Goal: Communication & Community: Participate in discussion

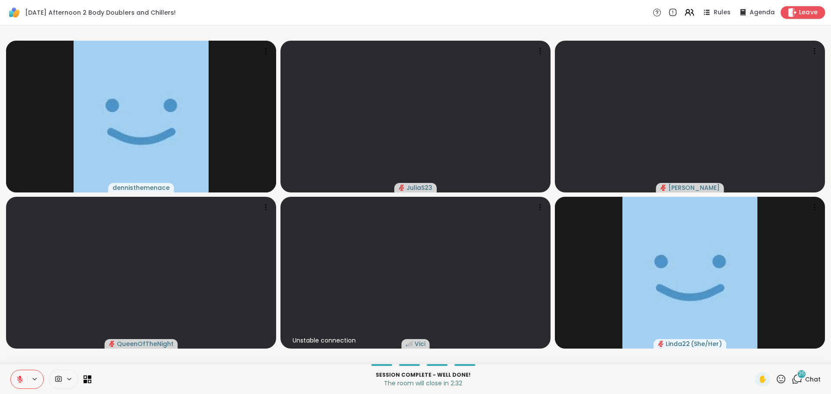
click at [789, 13] on icon at bounding box center [792, 12] width 8 height 9
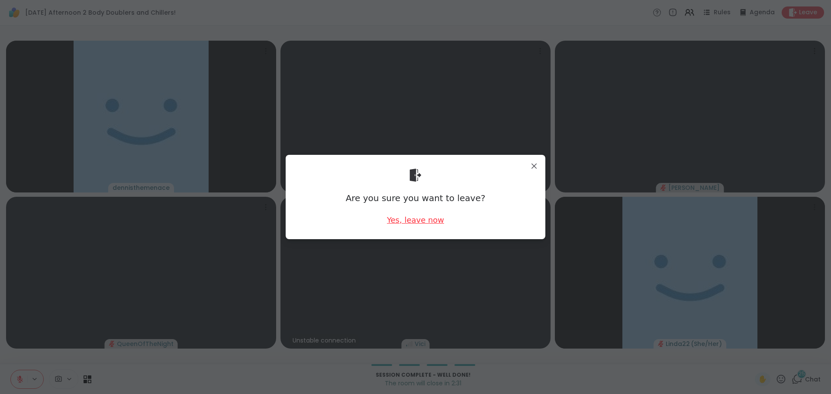
click at [417, 222] on div "Yes, leave now" at bounding box center [415, 220] width 57 height 11
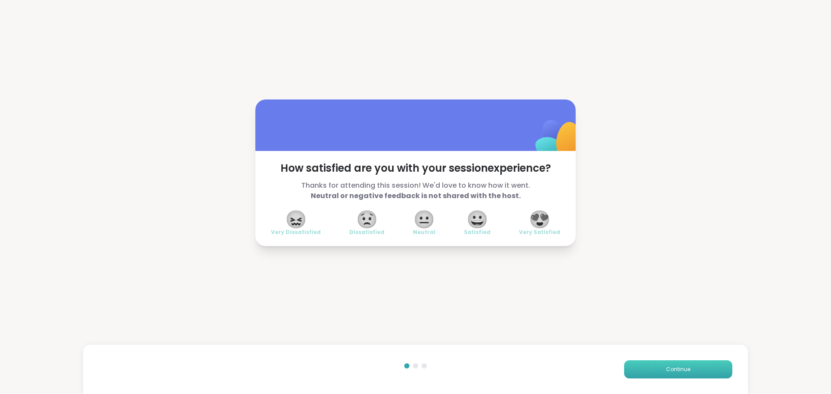
click at [638, 365] on button "Continue" at bounding box center [678, 369] width 108 height 18
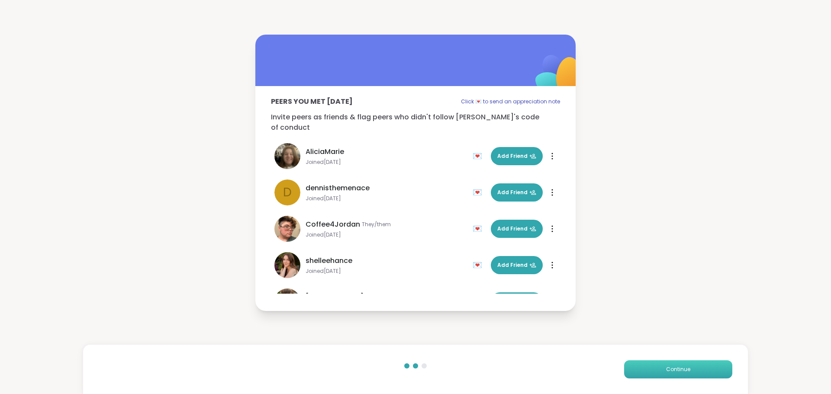
click at [638, 365] on button "Continue" at bounding box center [678, 369] width 108 height 18
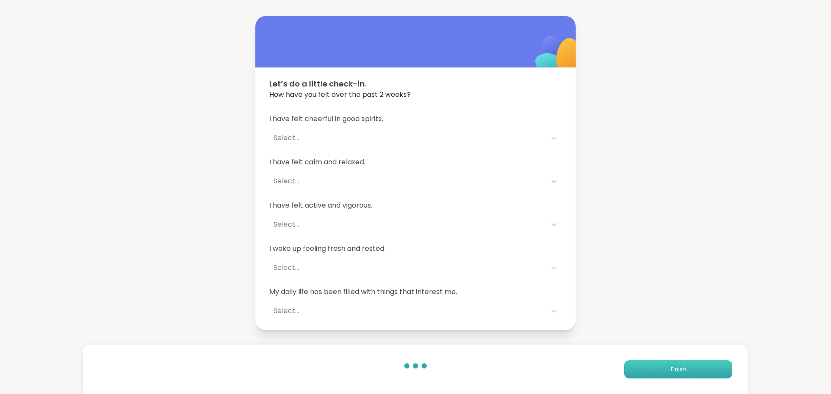
click at [638, 365] on button "Finish" at bounding box center [678, 369] width 108 height 18
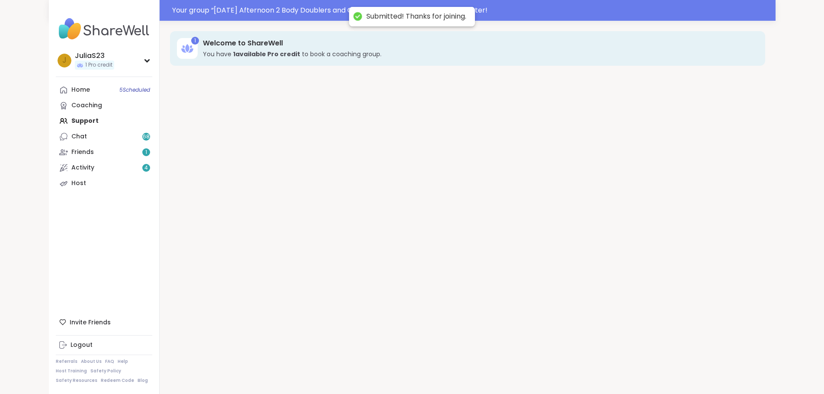
click at [638, 365] on div "1 Welcome to ShareWell You have 1 available Pro credit to book a coaching group." at bounding box center [468, 218] width 616 height 394
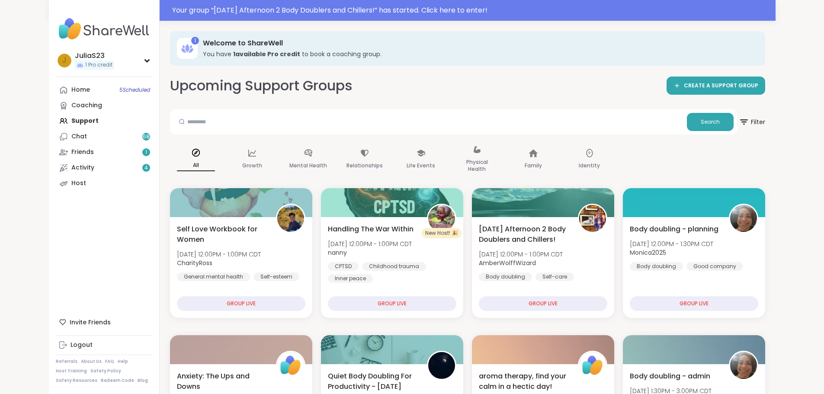
click at [365, 94] on div "Upcoming Support Groups CREATE A SUPPORT GROUP" at bounding box center [467, 85] width 595 height 19
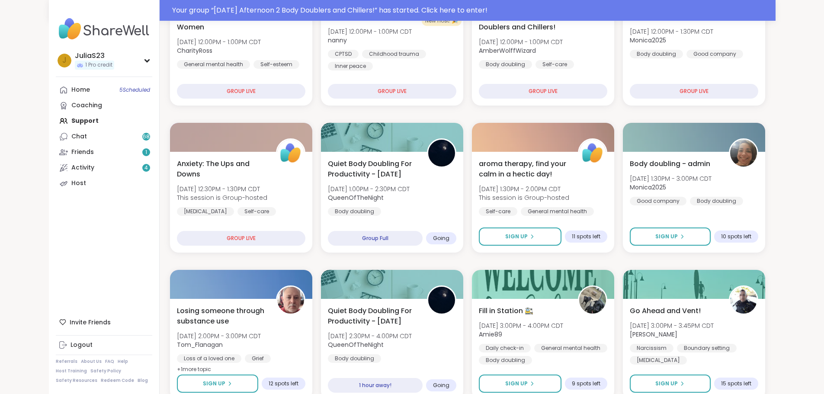
scroll to position [216, 0]
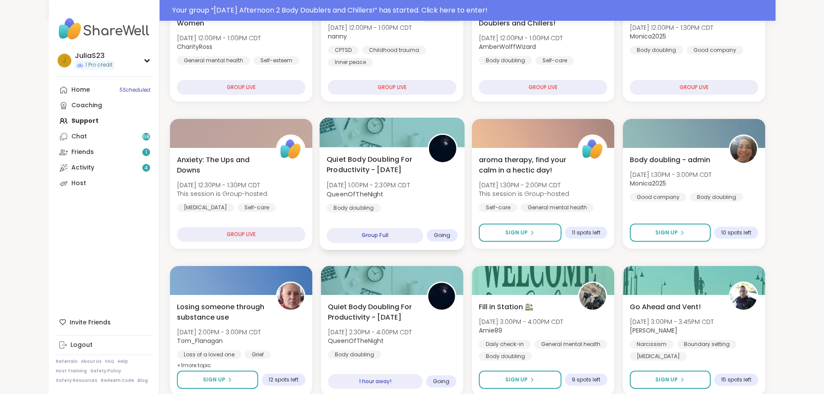
click at [424, 209] on div "Quiet Body Doubling For Productivity - Tuesday Tue, Oct 07 | 1:00PM - 2:30PM CD…" at bounding box center [392, 183] width 131 height 58
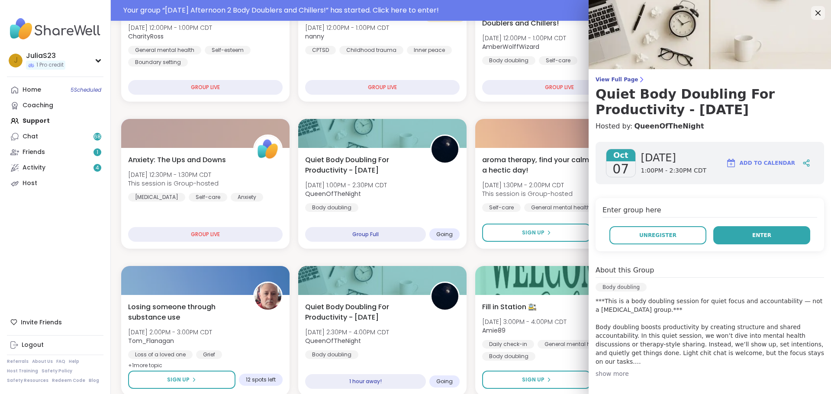
click at [752, 236] on span "Enter" at bounding box center [761, 235] width 19 height 8
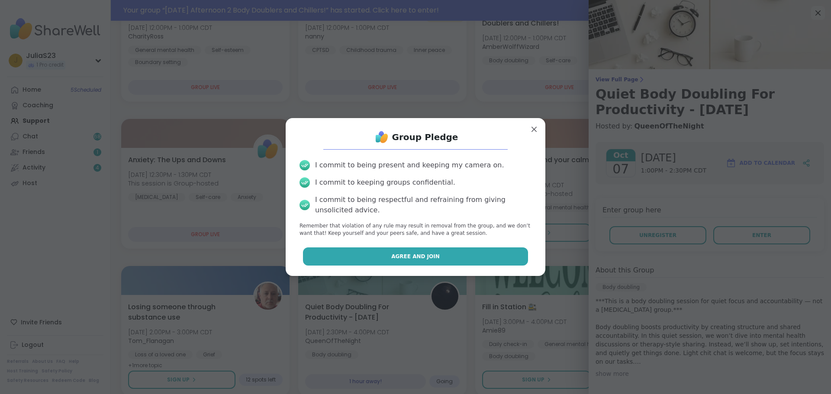
click at [445, 254] on button "Agree and Join" at bounding box center [415, 256] width 225 height 18
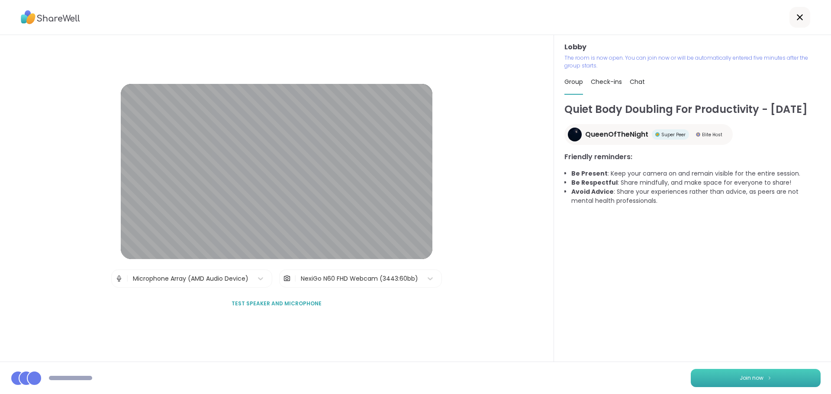
click at [748, 372] on button "Join now" at bounding box center [755, 378] width 130 height 18
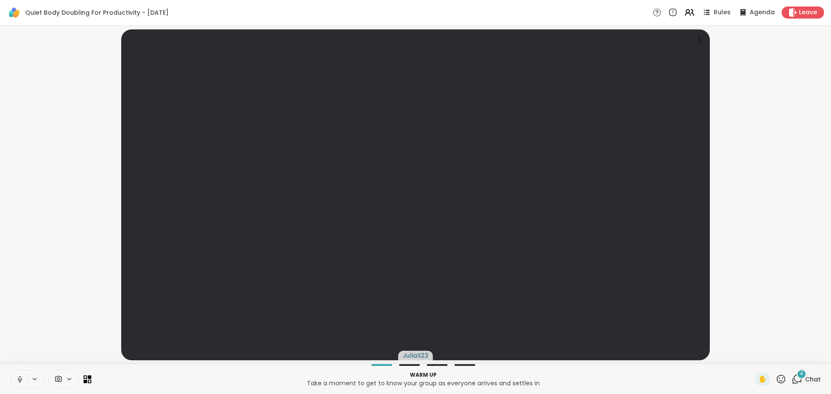
click at [24, 377] on button at bounding box center [19, 379] width 16 height 18
click at [805, 382] on span "Chat" at bounding box center [813, 379] width 16 height 9
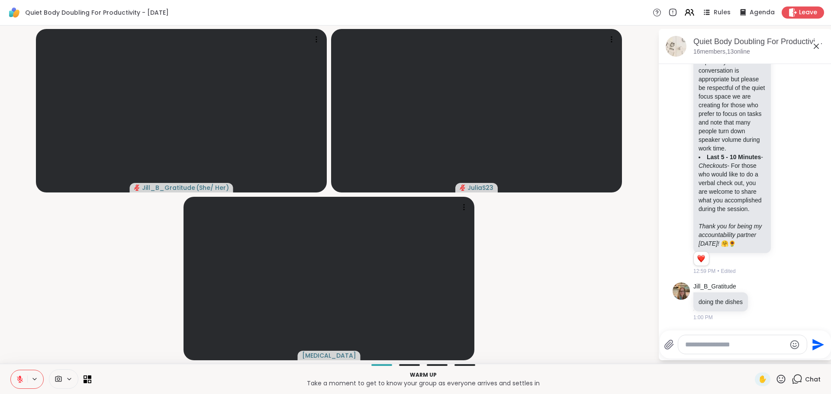
scroll to position [1159, 0]
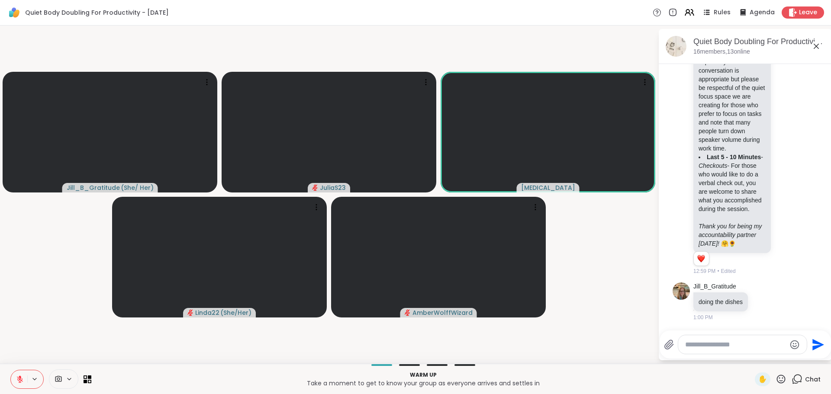
click at [706, 355] on div "Send" at bounding box center [744, 345] width 171 height 28
click at [706, 338] on div at bounding box center [742, 344] width 128 height 19
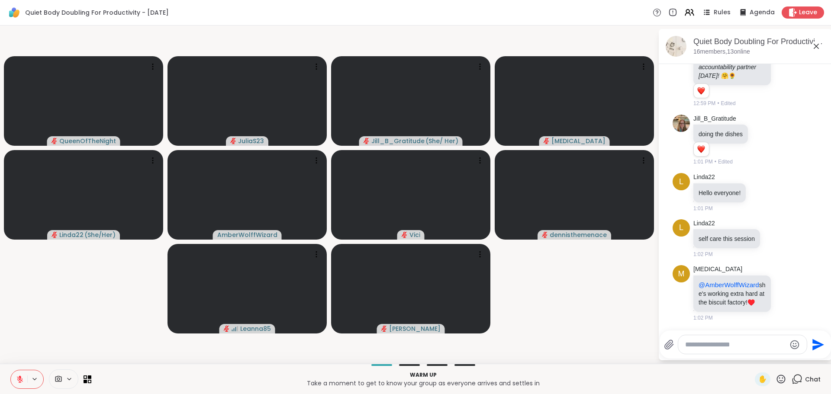
scroll to position [1349, 0]
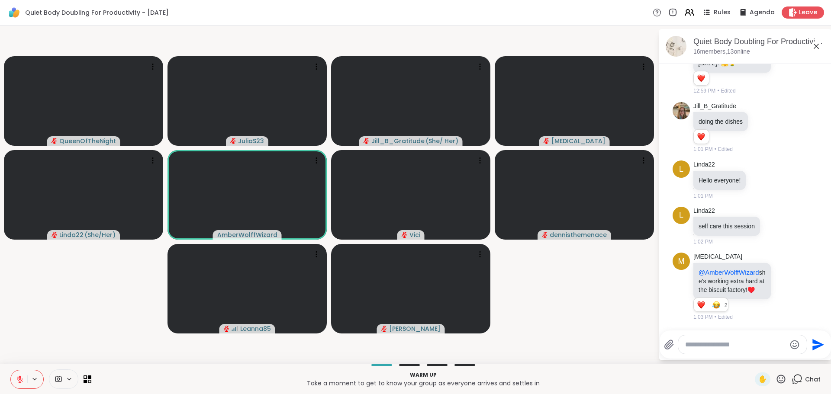
click at [129, 344] on video-player-container "QueenOfTheNight JuliaS23 Jill_B_Gratitude ( She/ Her ) Makena Linda22 ( She/Her…" at bounding box center [328, 194] width 647 height 331
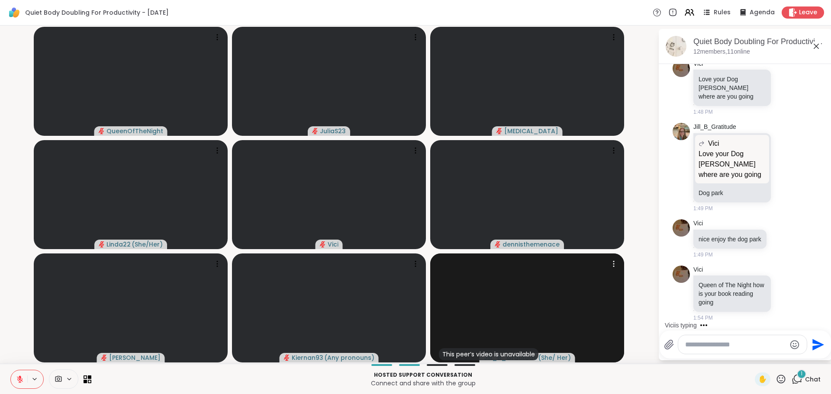
scroll to position [2309, 0]
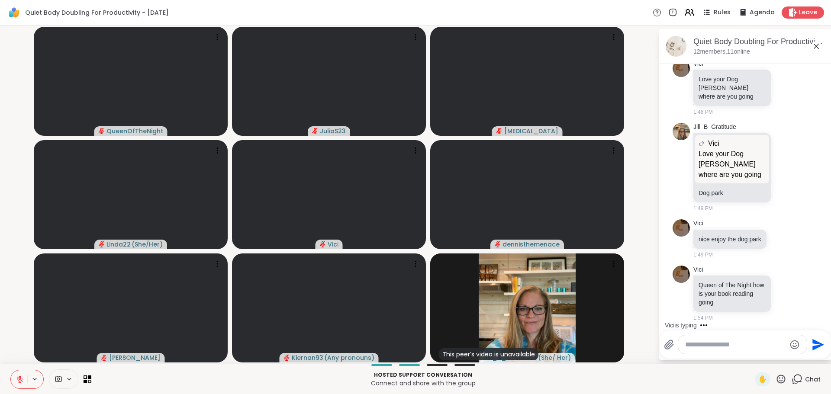
drag, startPoint x: 615, startPoint y: 302, endPoint x: 651, endPoint y: 333, distance: 47.3
click at [651, 333] on video-player-container "QueenOfTheNight JuliaS23 Makena Linda22 ( She/Her ) Vici dennisthemenace Adrien…" at bounding box center [328, 194] width 647 height 331
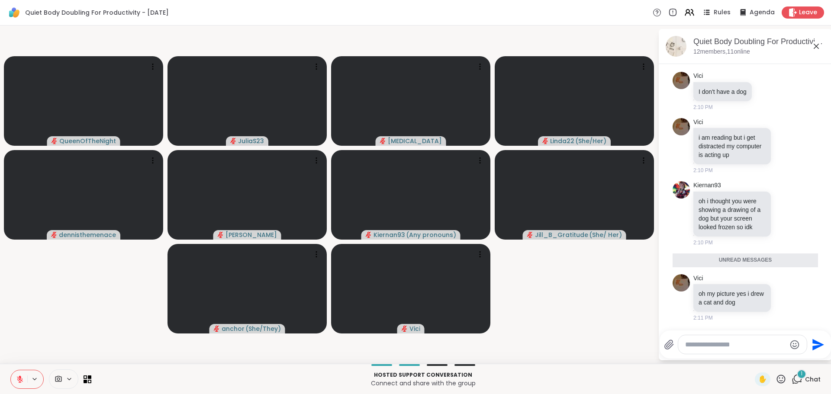
scroll to position [2812, 0]
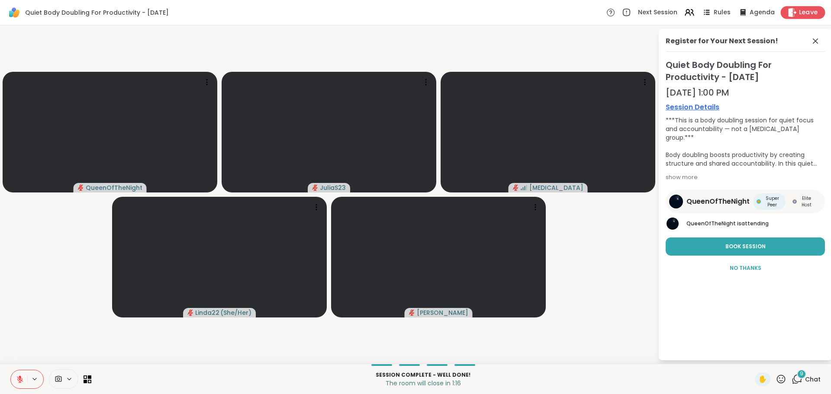
click at [790, 12] on icon at bounding box center [791, 12] width 9 height 9
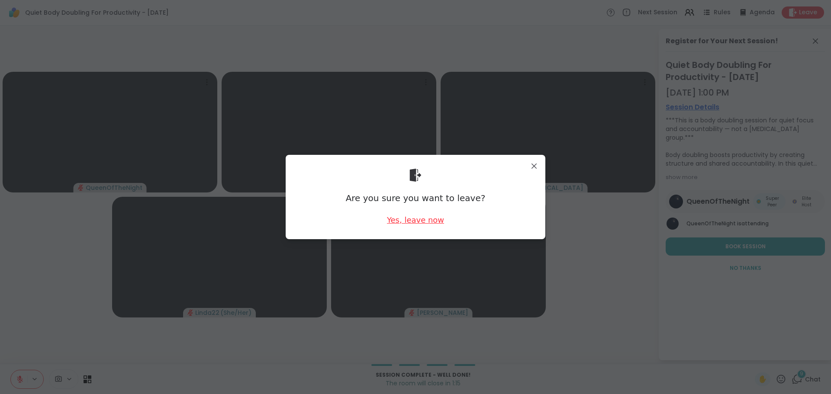
click at [407, 215] on div "Yes, leave now" at bounding box center [415, 220] width 57 height 11
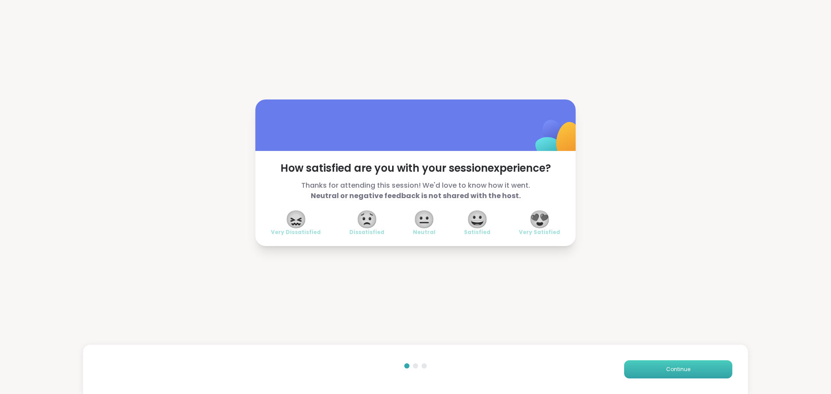
click at [657, 366] on button "Continue" at bounding box center [678, 369] width 108 height 18
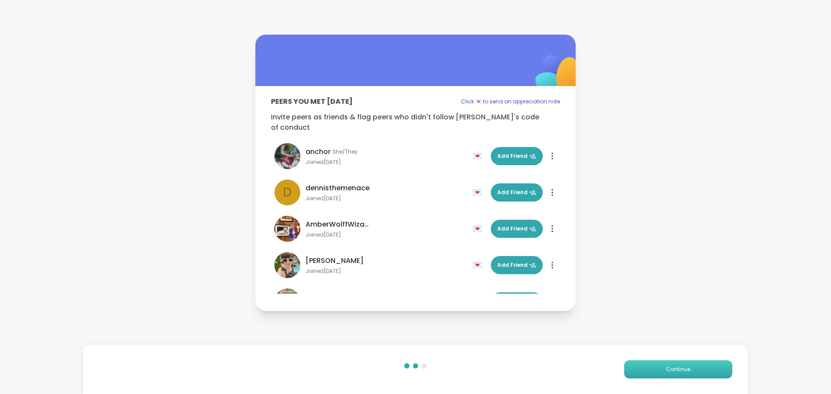
click at [706, 372] on button "Continue" at bounding box center [678, 369] width 108 height 18
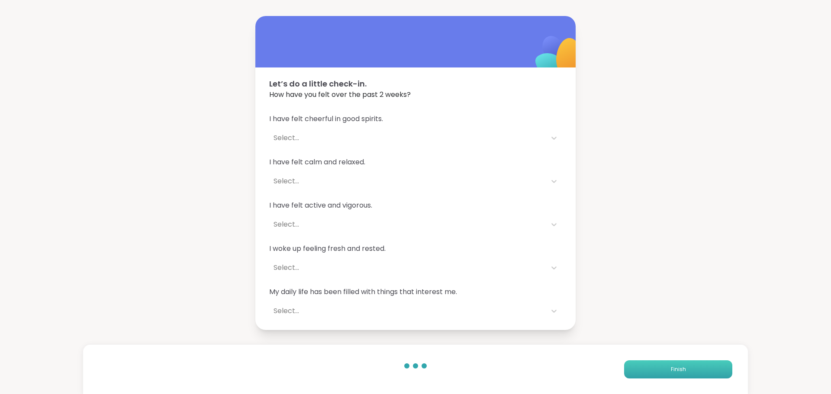
click at [706, 368] on button "Finish" at bounding box center [678, 369] width 108 height 18
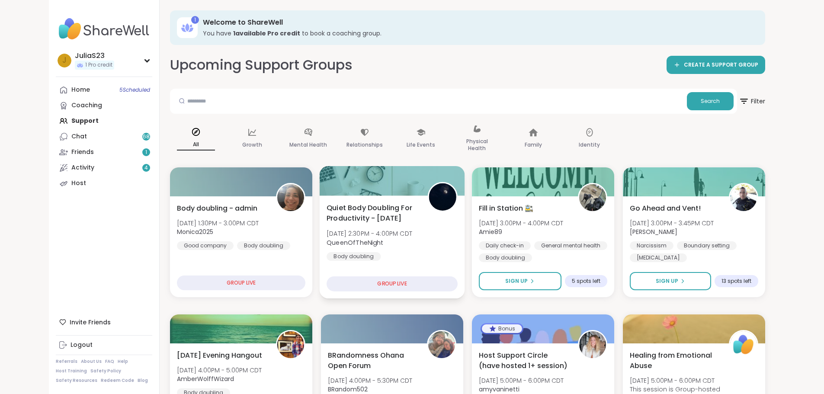
click at [414, 247] on div "Quiet Body Doubling For Productivity - Tuesday Tue, Oct 07 | 2:30PM - 4:00PM CD…" at bounding box center [392, 231] width 131 height 58
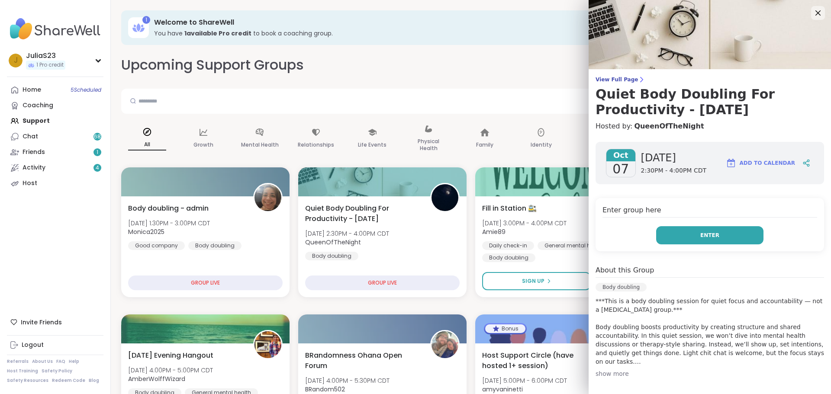
click at [730, 241] on button "Enter" at bounding box center [709, 235] width 107 height 18
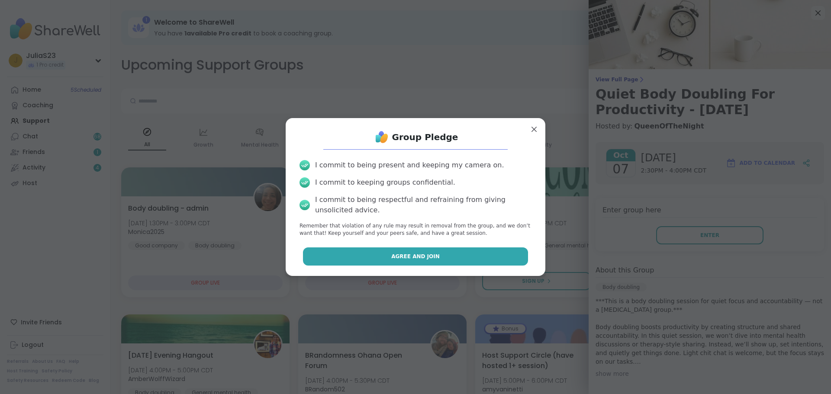
click at [475, 257] on button "Agree and Join" at bounding box center [415, 256] width 225 height 18
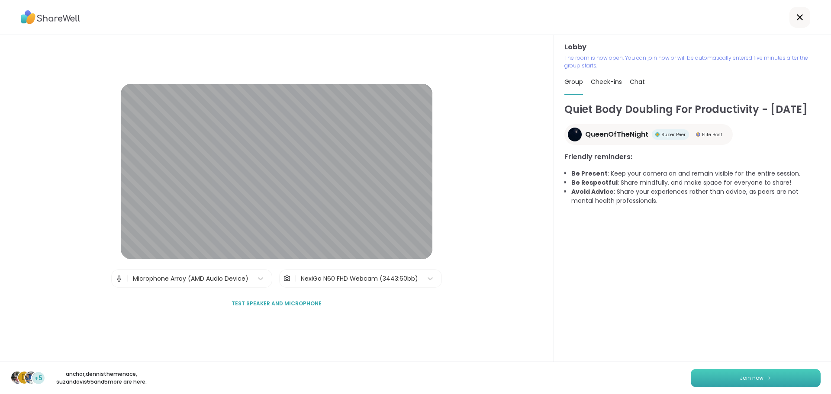
click at [744, 376] on span "Join now" at bounding box center [751, 378] width 24 height 8
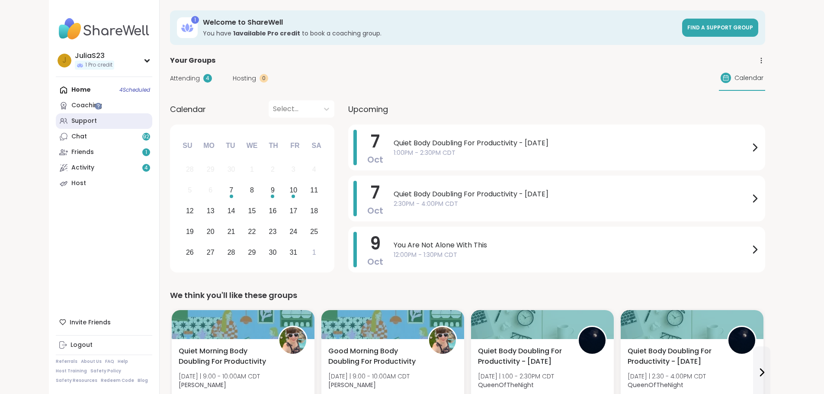
click at [57, 119] on link "Support" at bounding box center [104, 121] width 96 height 16
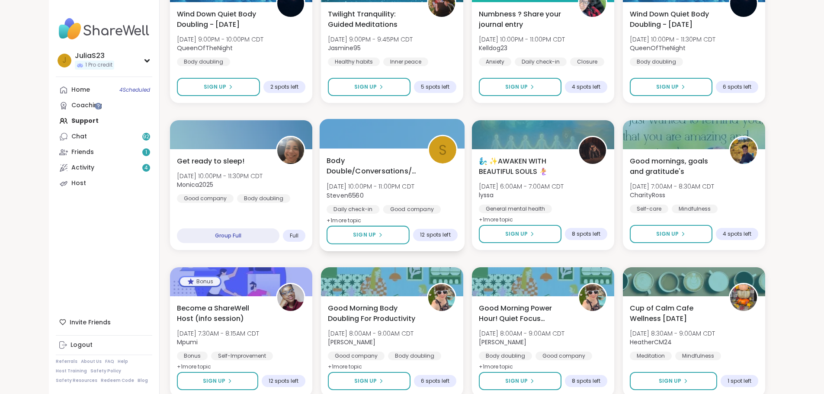
scroll to position [1115, 0]
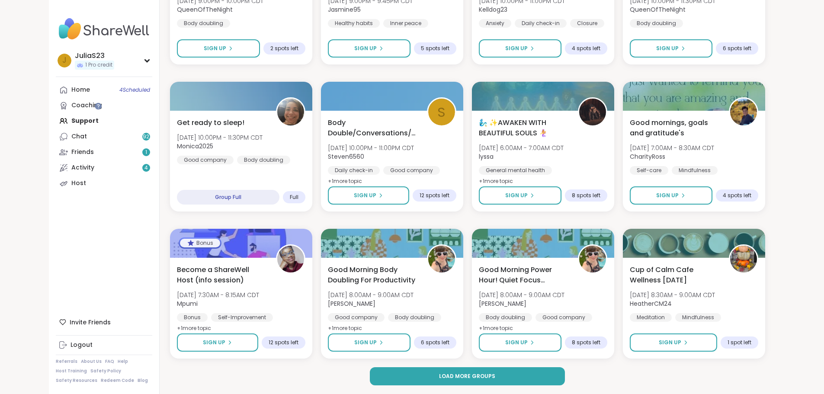
click at [462, 378] on span "Load more groups" at bounding box center [467, 376] width 56 height 8
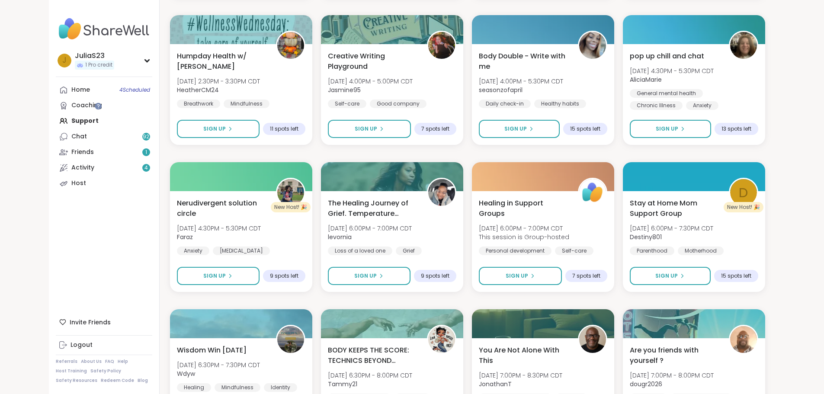
scroll to position [2439, 0]
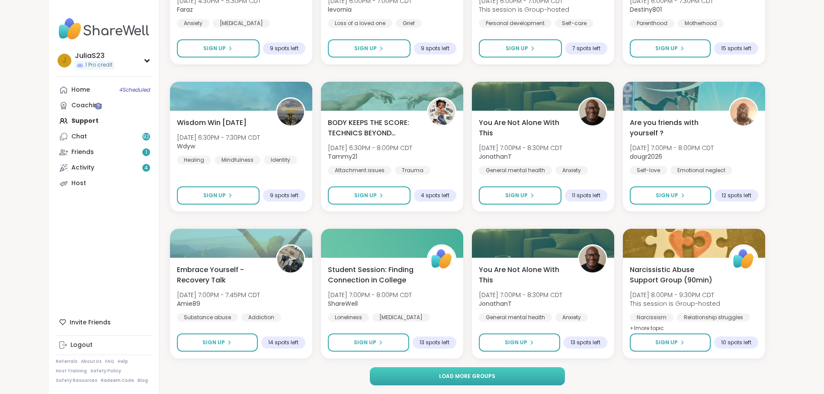
click at [482, 383] on button "Load more groups" at bounding box center [467, 376] width 195 height 18
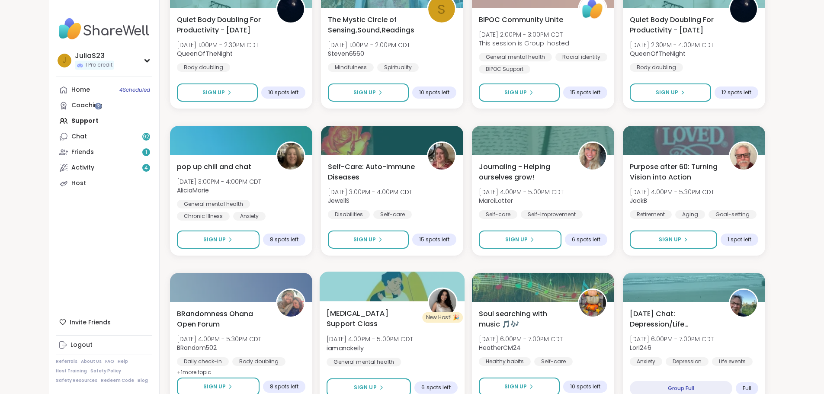
scroll to position [3763, 0]
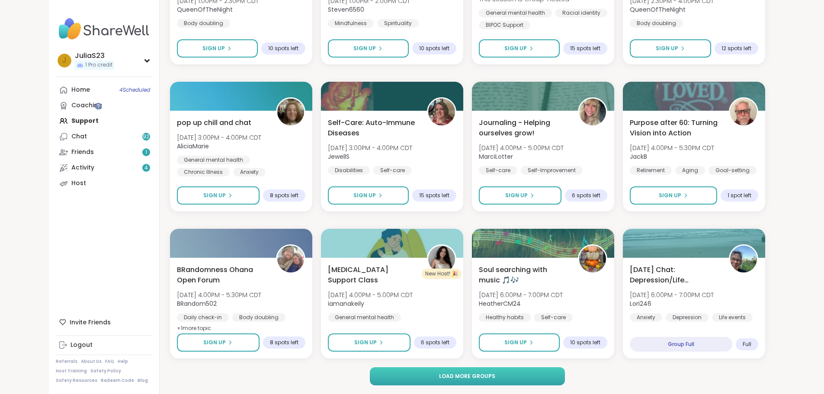
click at [487, 379] on span "Load more groups" at bounding box center [467, 376] width 56 height 8
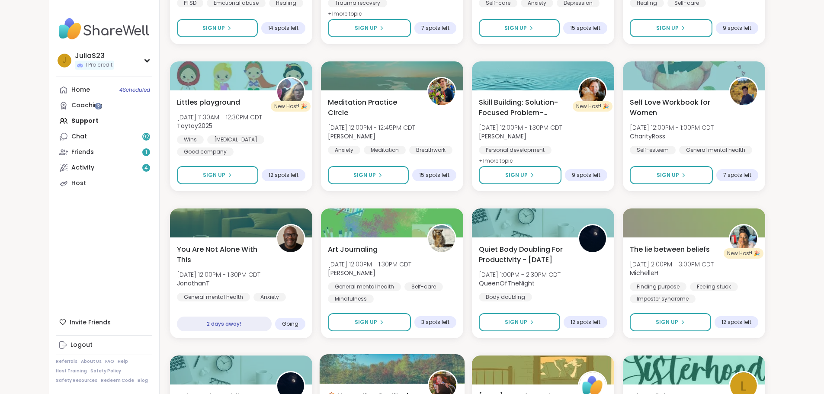
scroll to position [5061, 0]
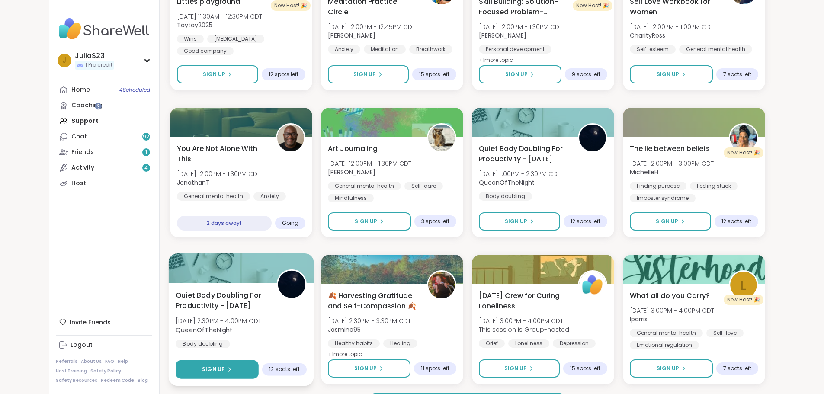
click at [222, 371] on button "Sign Up" at bounding box center [217, 369] width 83 height 19
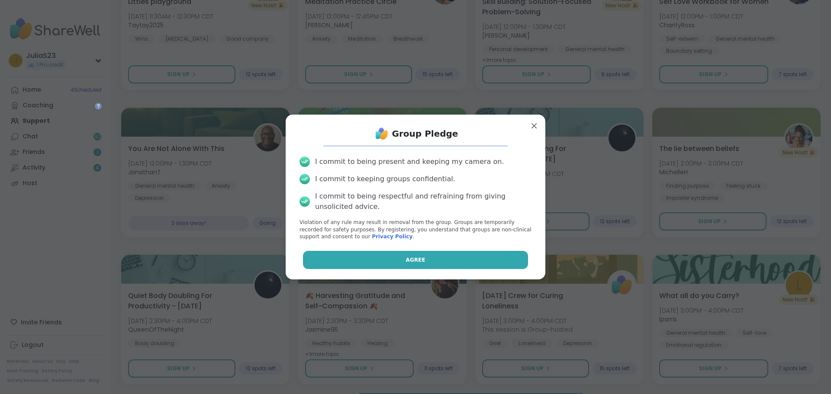
click at [432, 268] on button "Agree" at bounding box center [415, 260] width 225 height 18
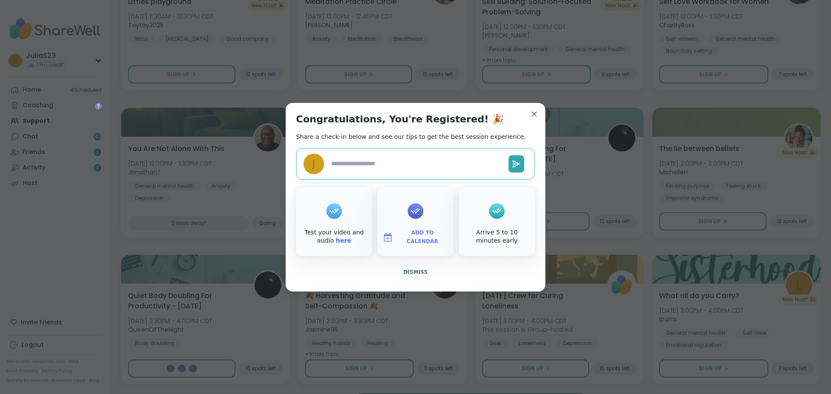
type textarea "*"
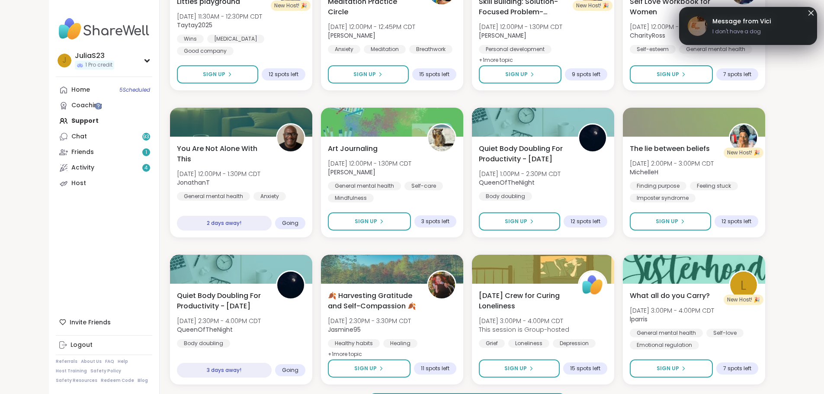
click at [732, 28] on span "I don't have a dog" at bounding box center [742, 32] width 58 height 8
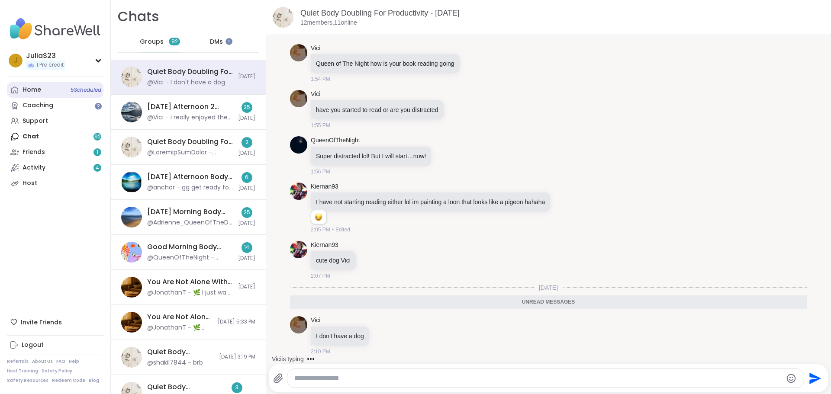
click at [63, 91] on link "Home 5 Scheduled" at bounding box center [55, 90] width 96 height 16
